Goal: Task Accomplishment & Management: Manage account settings

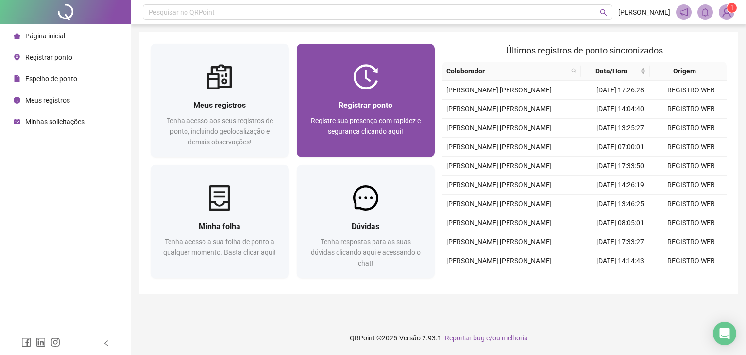
click at [400, 96] on div "Registrar ponto Registre sua presença com rapidez e segurança clicando aqui!" at bounding box center [366, 123] width 138 height 68
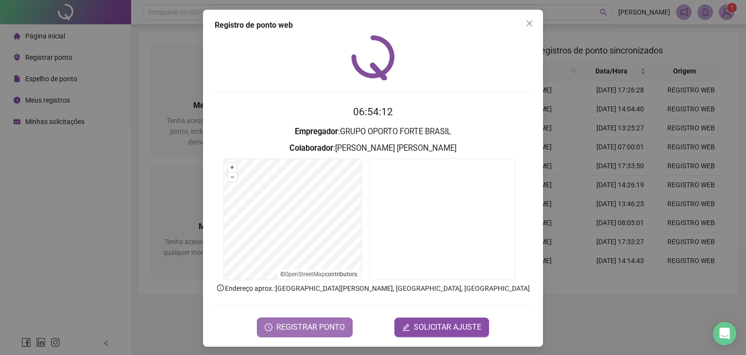
click at [315, 329] on span "REGISTRAR PONTO" at bounding box center [311, 327] width 69 height 12
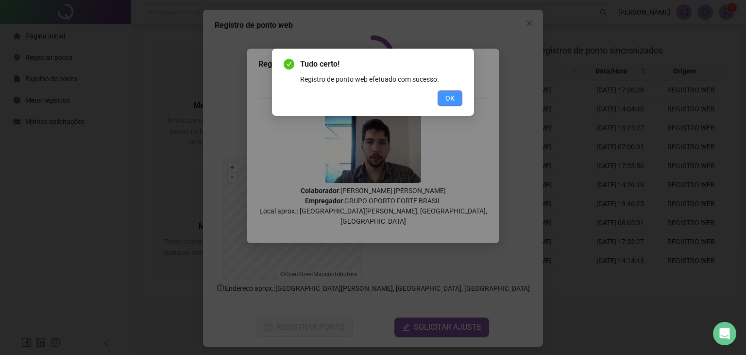
click at [447, 98] on span "OK" at bounding box center [450, 98] width 9 height 11
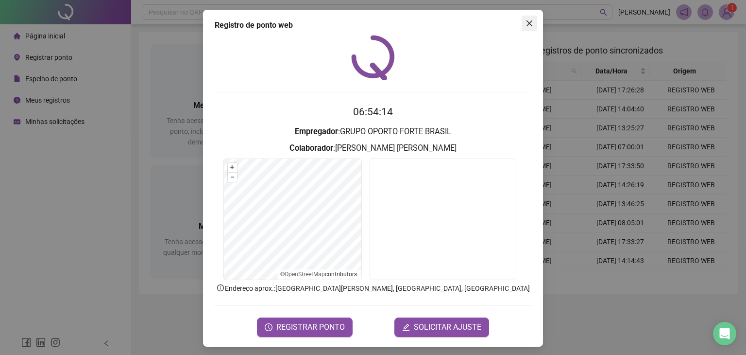
click at [526, 24] on icon "close" at bounding box center [530, 23] width 8 height 8
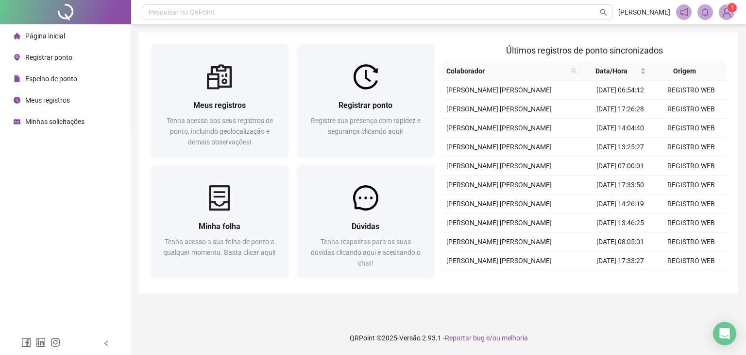
click at [69, 75] on span "Espelho de ponto" at bounding box center [51, 79] width 52 height 8
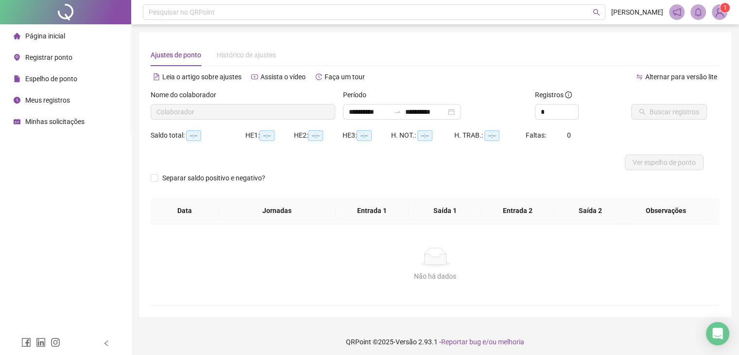
type input "**********"
click at [64, 37] on span "Página inicial" at bounding box center [45, 36] width 40 height 8
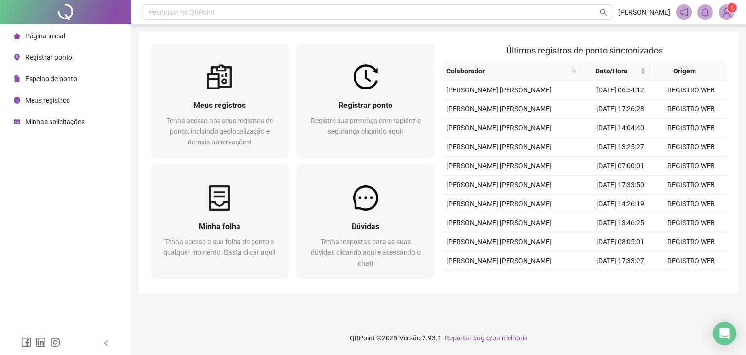
click at [55, 82] on span "Espelho de ponto" at bounding box center [51, 79] width 52 height 8
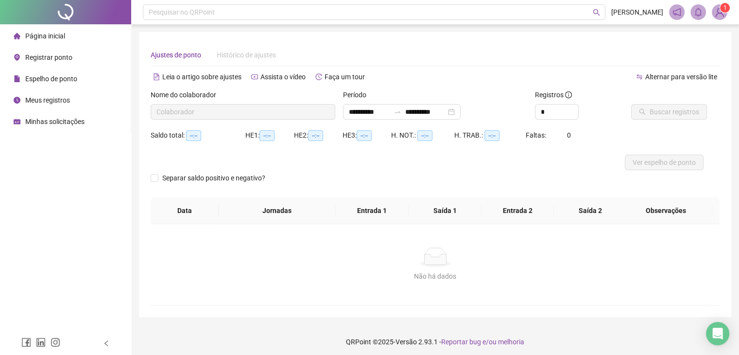
type input "**********"
click at [51, 62] on div "Registrar ponto" at bounding box center [43, 57] width 59 height 19
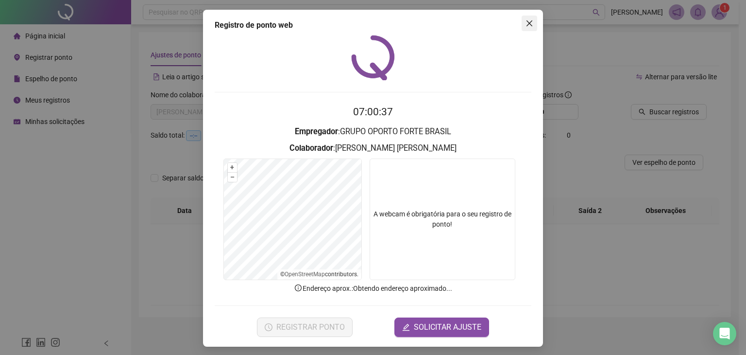
click at [527, 23] on icon "close" at bounding box center [530, 23] width 6 height 6
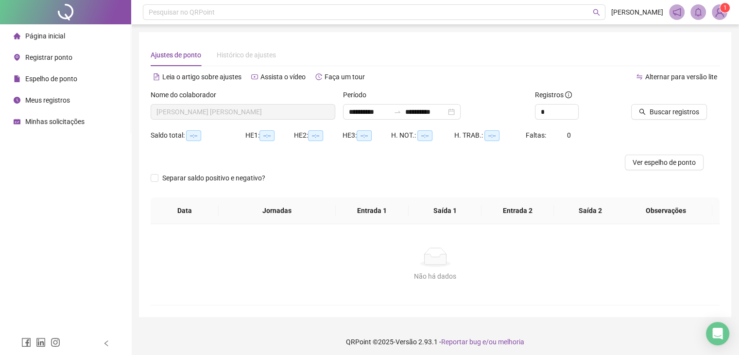
click at [66, 101] on span "Meus registros" at bounding box center [47, 100] width 45 height 8
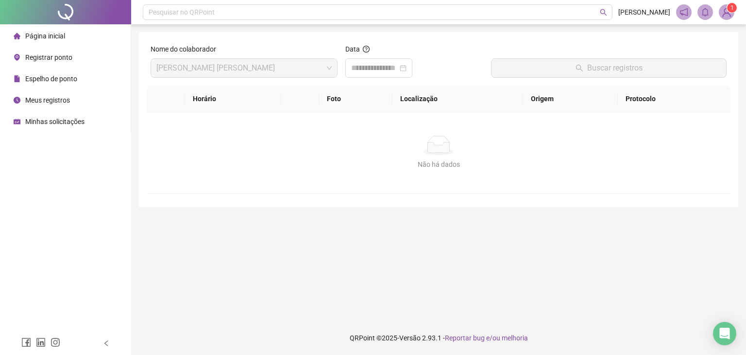
click at [57, 78] on span "Espelho de ponto" at bounding box center [51, 79] width 52 height 8
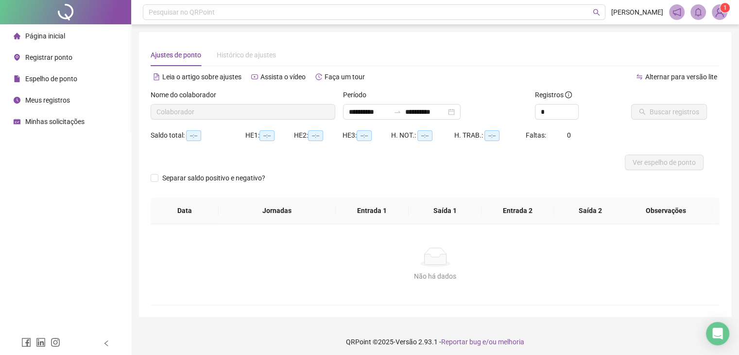
type input "**********"
click at [51, 60] on span "Registrar ponto" at bounding box center [48, 57] width 47 height 8
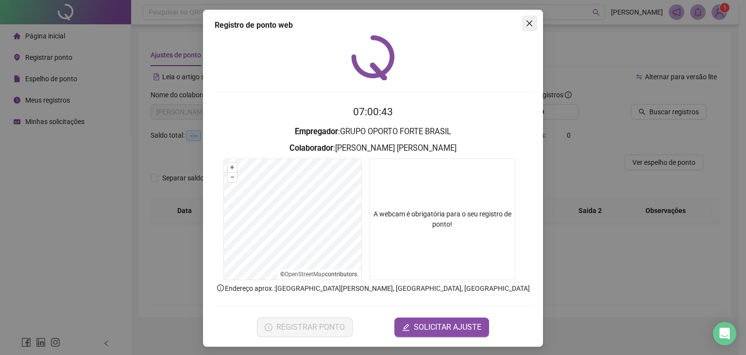
click at [526, 19] on icon "close" at bounding box center [530, 23] width 8 height 8
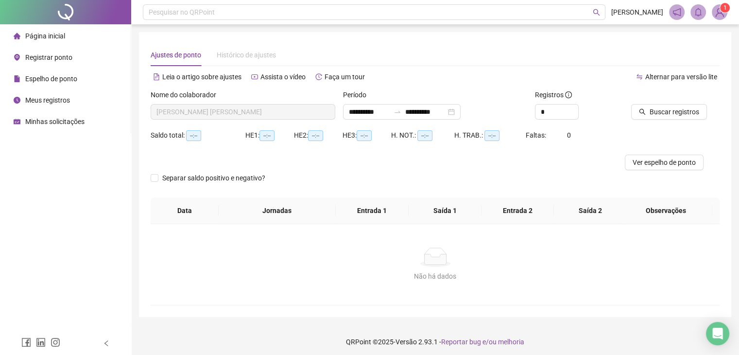
click at [34, 40] on span "Página inicial" at bounding box center [45, 36] width 40 height 8
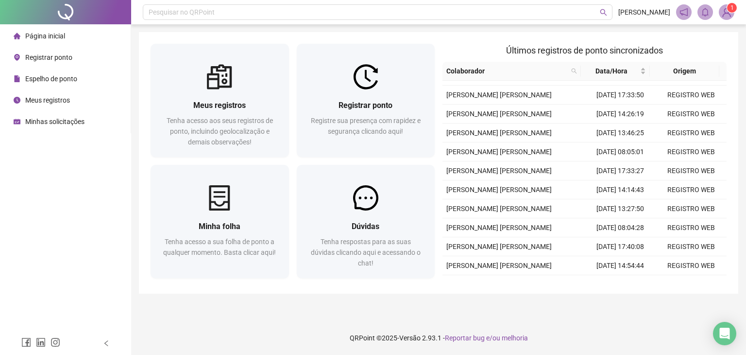
scroll to position [200, 0]
click at [68, 57] on span "Registrar ponto" at bounding box center [48, 57] width 47 height 8
click at [72, 76] on span "Espelho de ponto" at bounding box center [51, 79] width 52 height 8
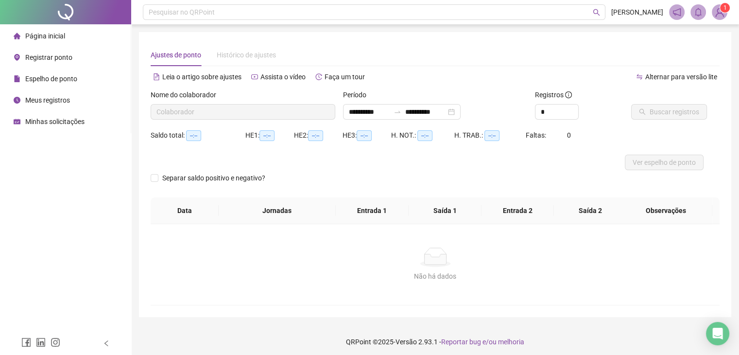
type input "**********"
click at [65, 102] on span "Meus registros" at bounding box center [47, 100] width 45 height 8
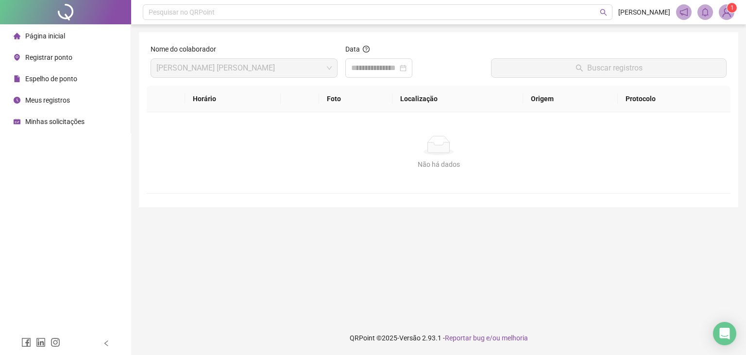
click at [57, 78] on span "Espelho de ponto" at bounding box center [51, 79] width 52 height 8
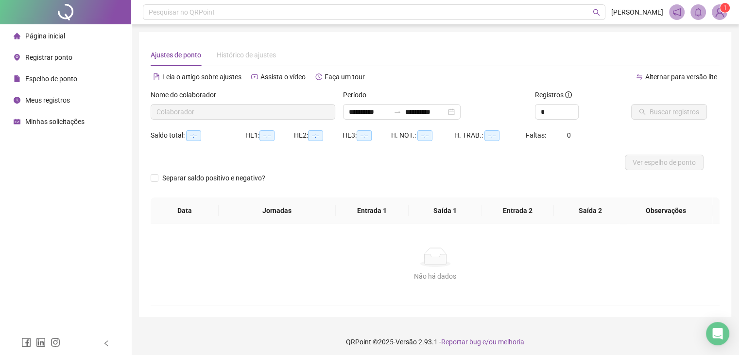
type input "**********"
click at [54, 61] on span "Registrar ponto" at bounding box center [48, 57] width 47 height 8
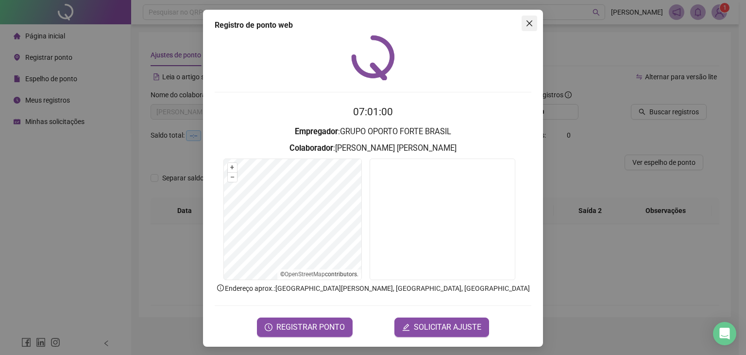
click at [526, 23] on icon "close" at bounding box center [530, 23] width 8 height 8
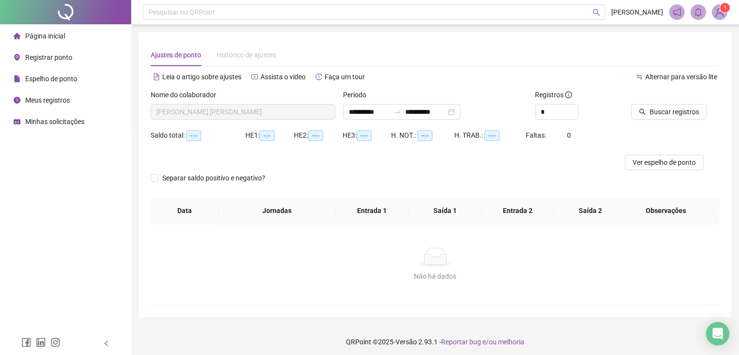
click at [42, 38] on span "Página inicial" at bounding box center [45, 36] width 40 height 8
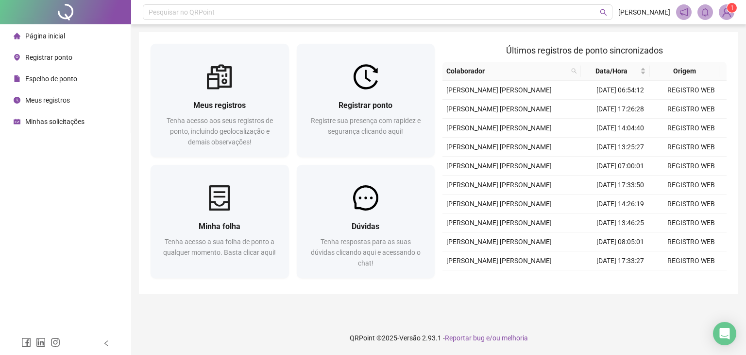
click at [45, 103] on span "Meus registros" at bounding box center [47, 100] width 45 height 8
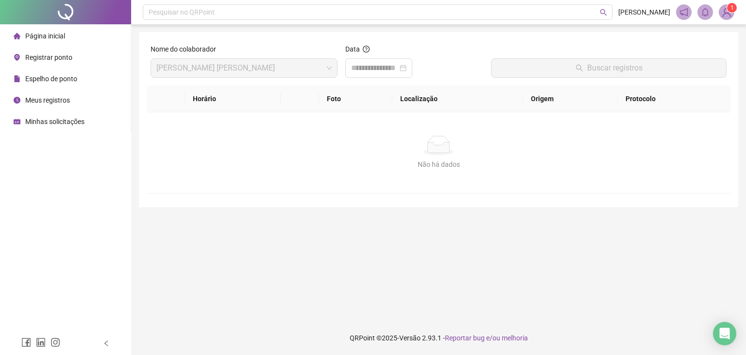
click at [56, 127] on div "Minhas solicitações" at bounding box center [49, 121] width 71 height 19
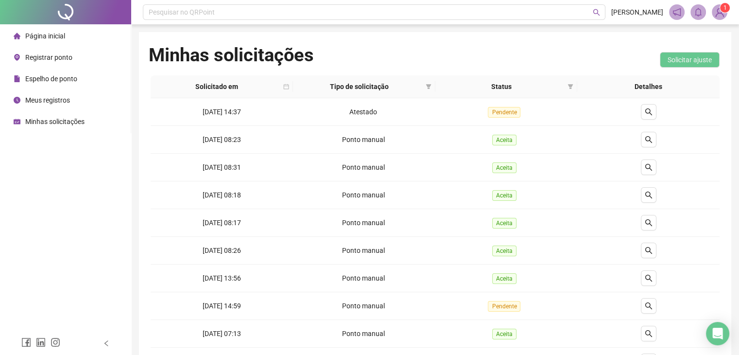
click at [52, 29] on div "Página inicial" at bounding box center [40, 35] width 52 height 19
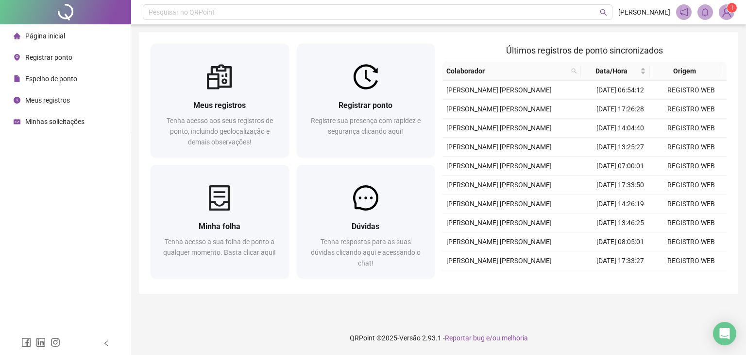
click at [32, 164] on div "Página inicial Registrar ponto Espelho de ponto Meus registros Minhas solicitaç…" at bounding box center [65, 165] width 131 height 331
click at [61, 121] on span "Minhas solicitações" at bounding box center [54, 122] width 59 height 8
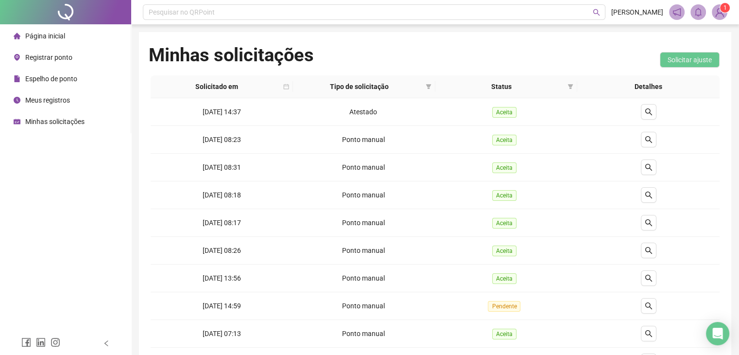
click at [52, 76] on span "Espelho de ponto" at bounding box center [51, 79] width 52 height 8
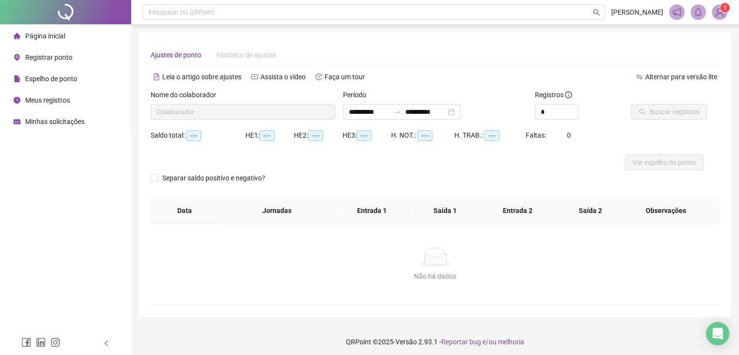
type input "**********"
click at [661, 159] on span "Ver espelho de ponto" at bounding box center [664, 162] width 63 height 11
